Goal: Subscribe to service/newsletter

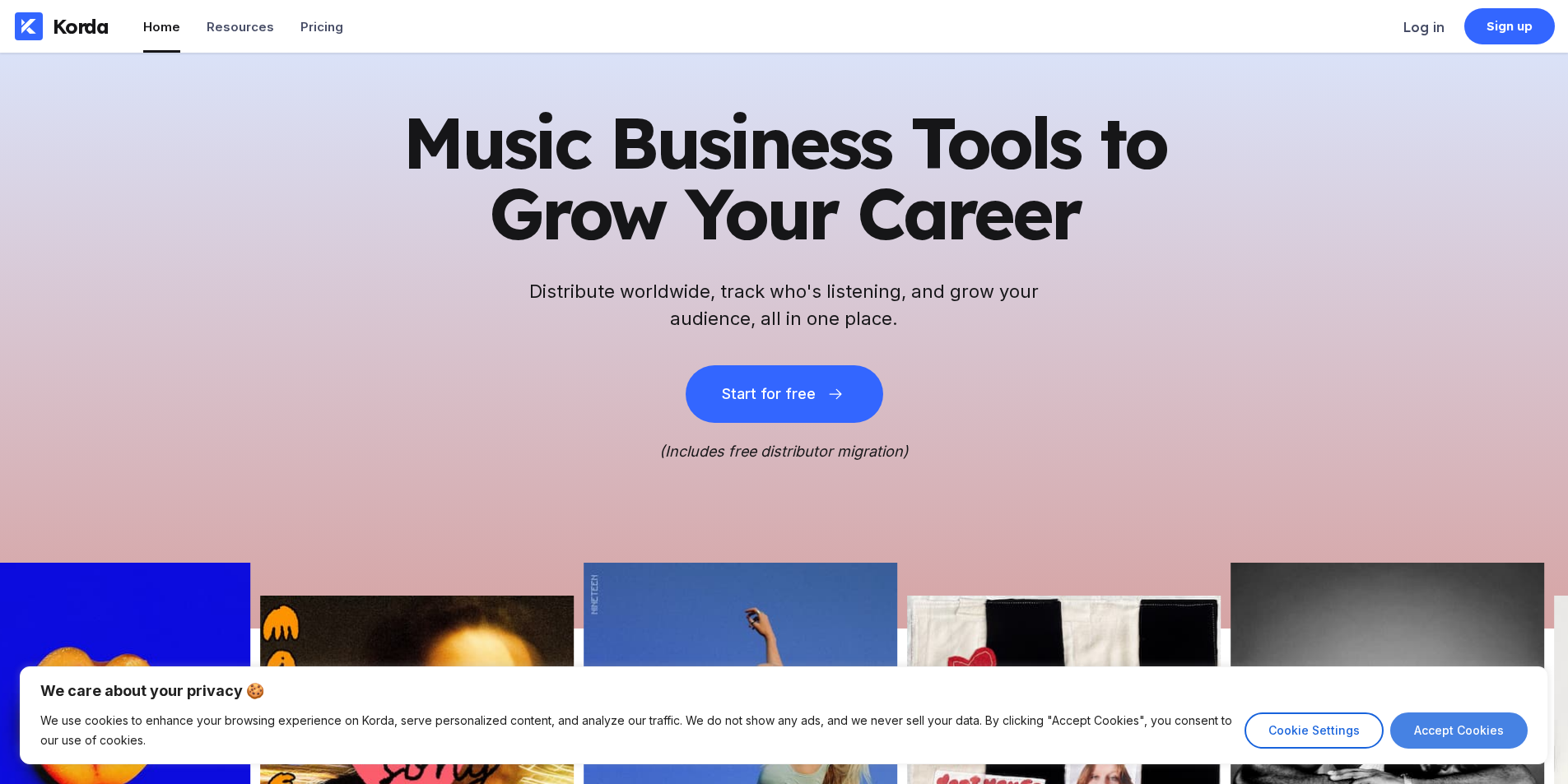
click at [1414, 725] on button "Accept Cookies" at bounding box center [1458, 730] width 138 height 36
checkbox input "true"
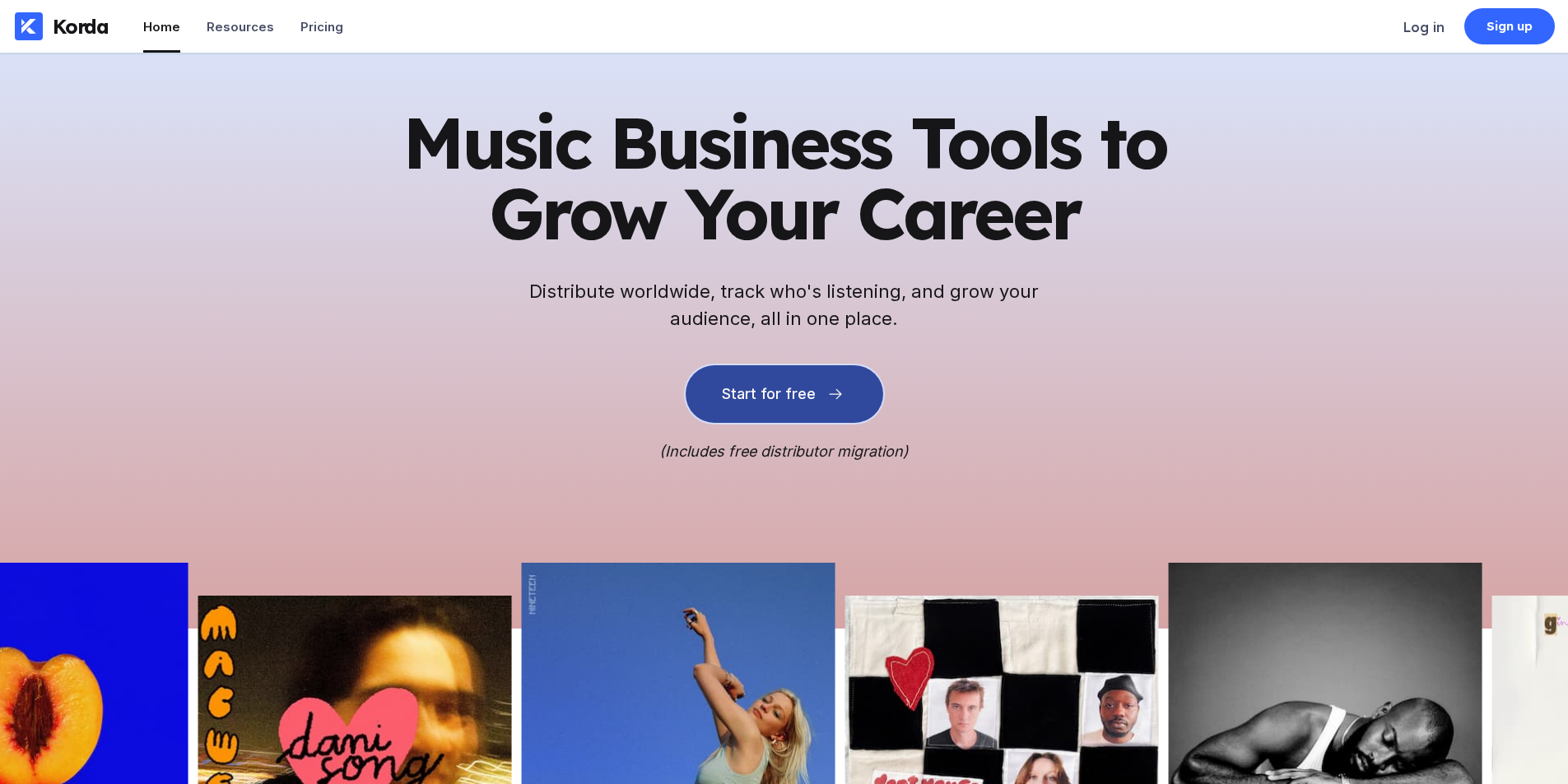
click at [798, 399] on div "Start for free" at bounding box center [769, 394] width 94 height 16
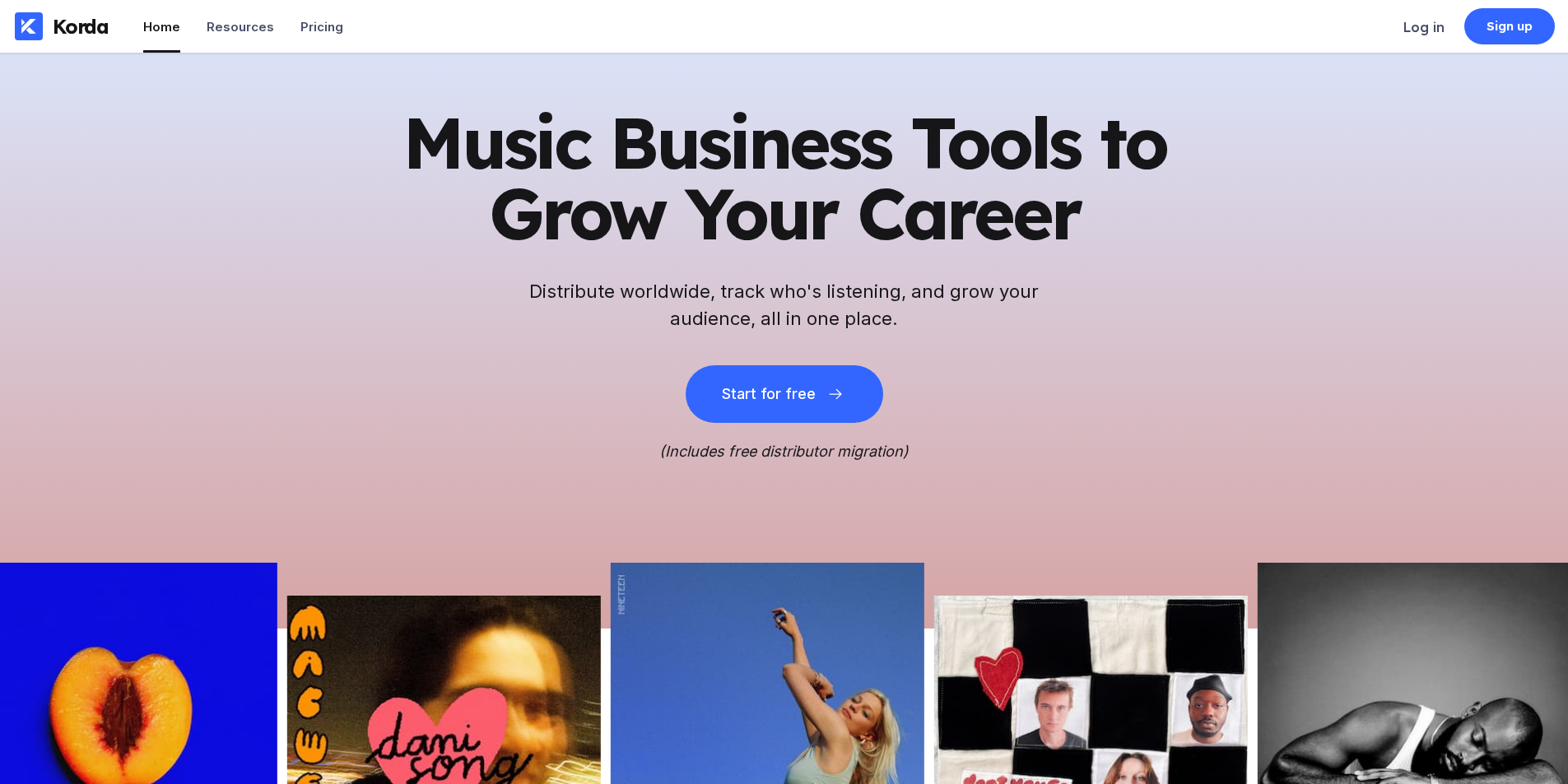
click at [296, 31] on ul "Home Resources Pricing" at bounding box center [243, 26] width 200 height 53
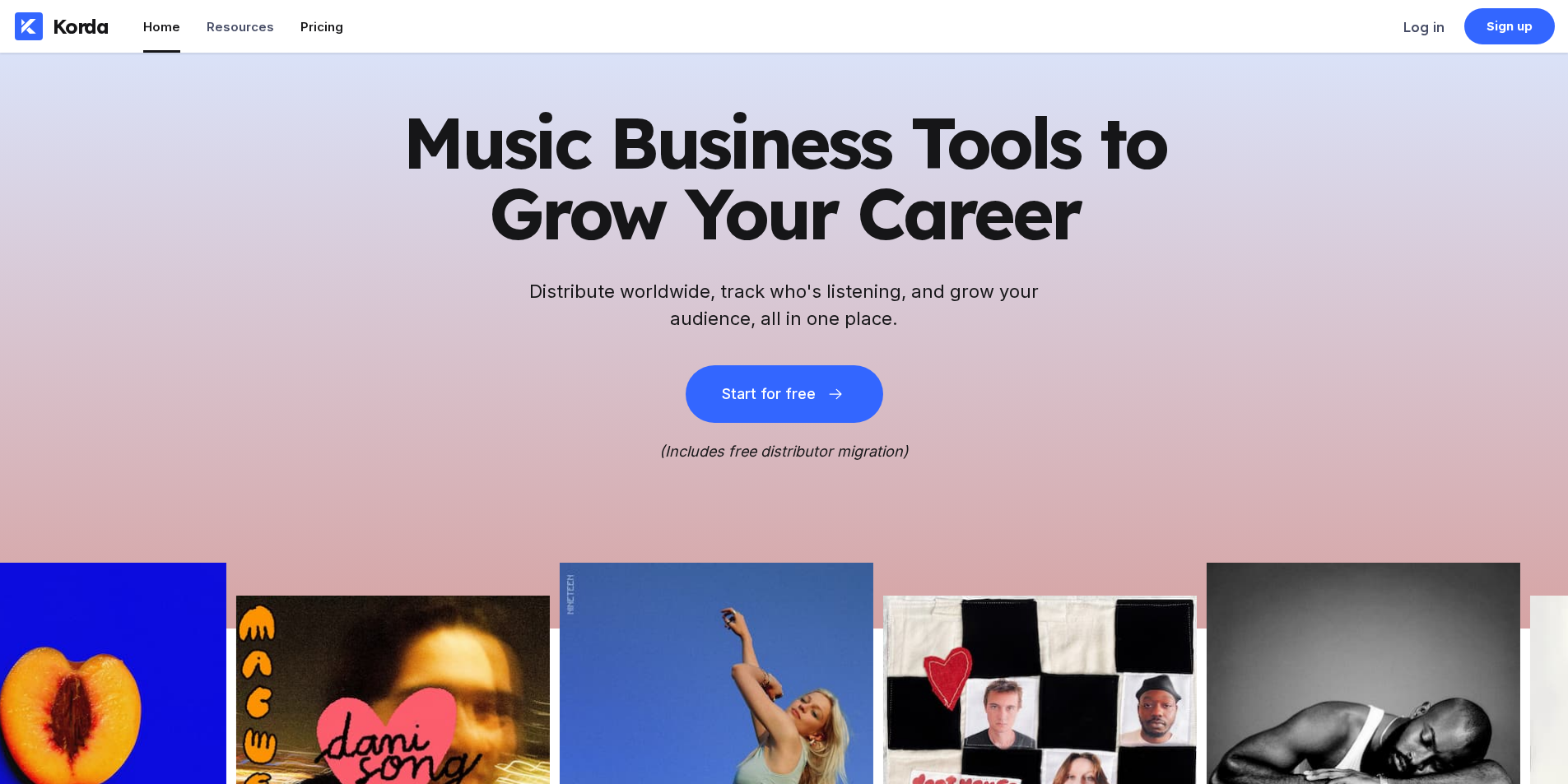
click at [302, 31] on div "Pricing" at bounding box center [322, 26] width 43 height 16
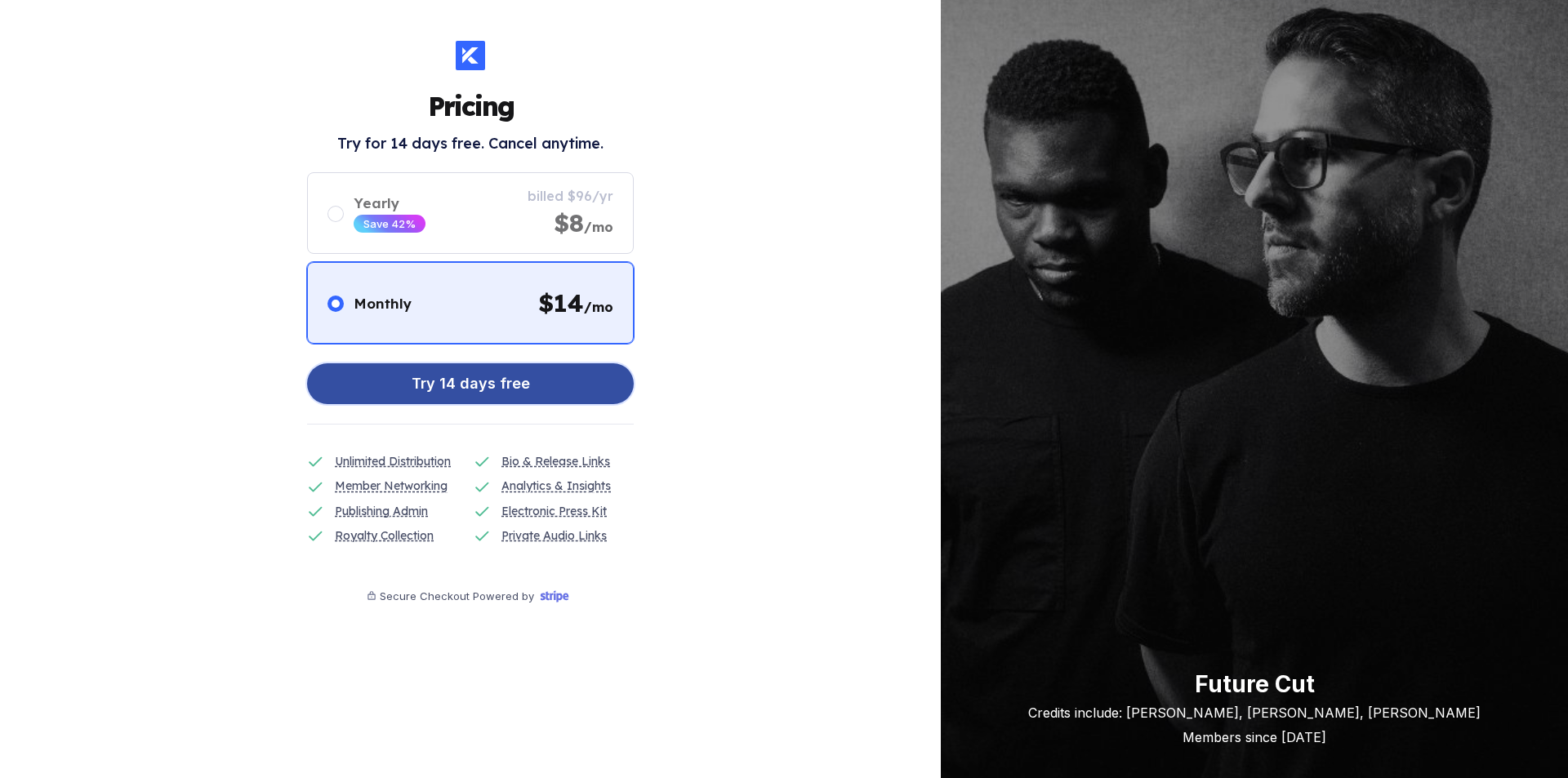
click at [536, 385] on button "Try 14 days free" at bounding box center [470, 384] width 327 height 41
